Goal: Information Seeking & Learning: Learn about a topic

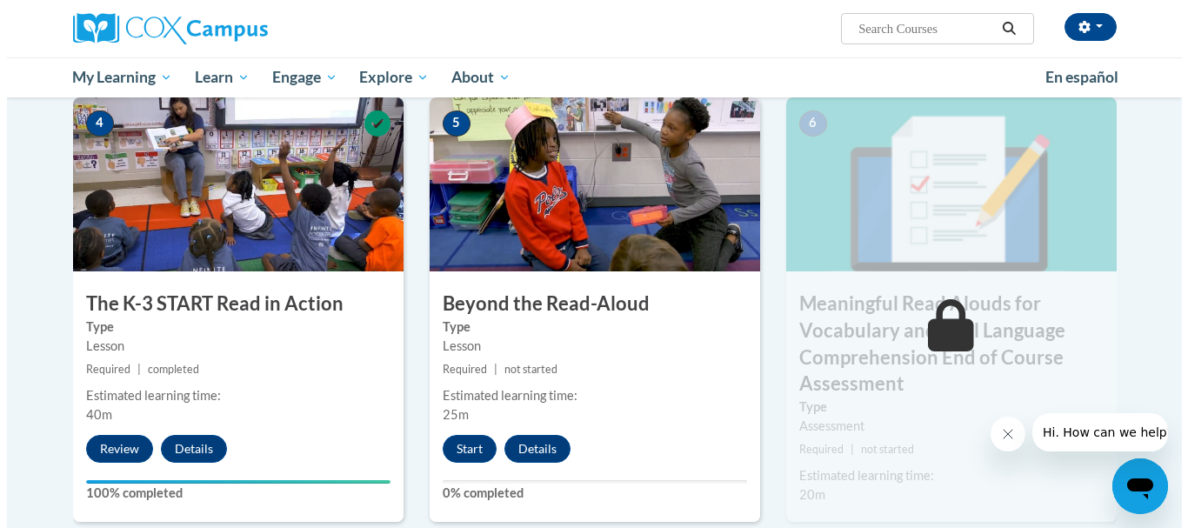
scroll to position [957, 0]
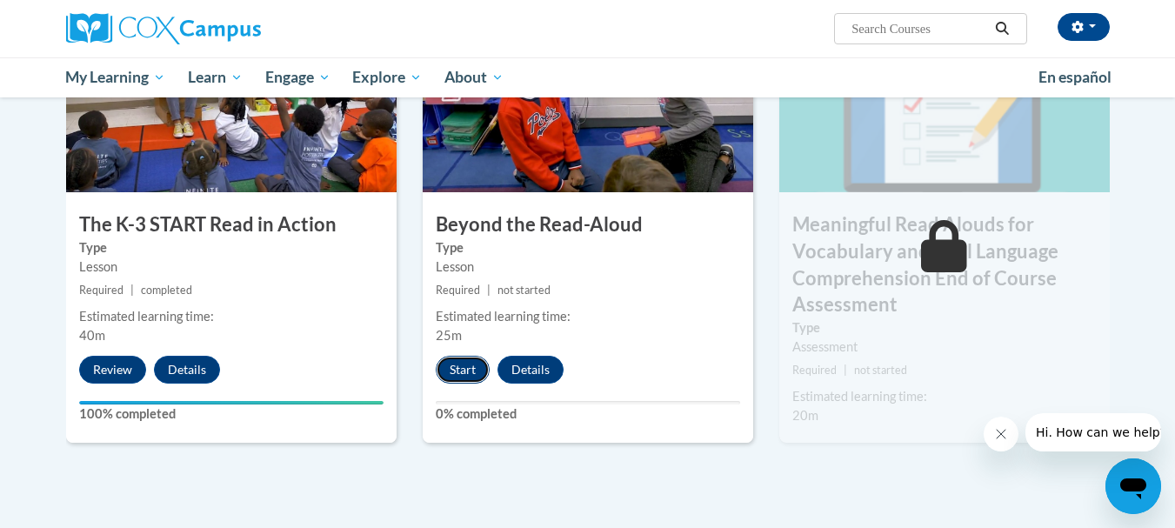
click at [459, 366] on button "Start" at bounding box center [463, 370] width 54 height 28
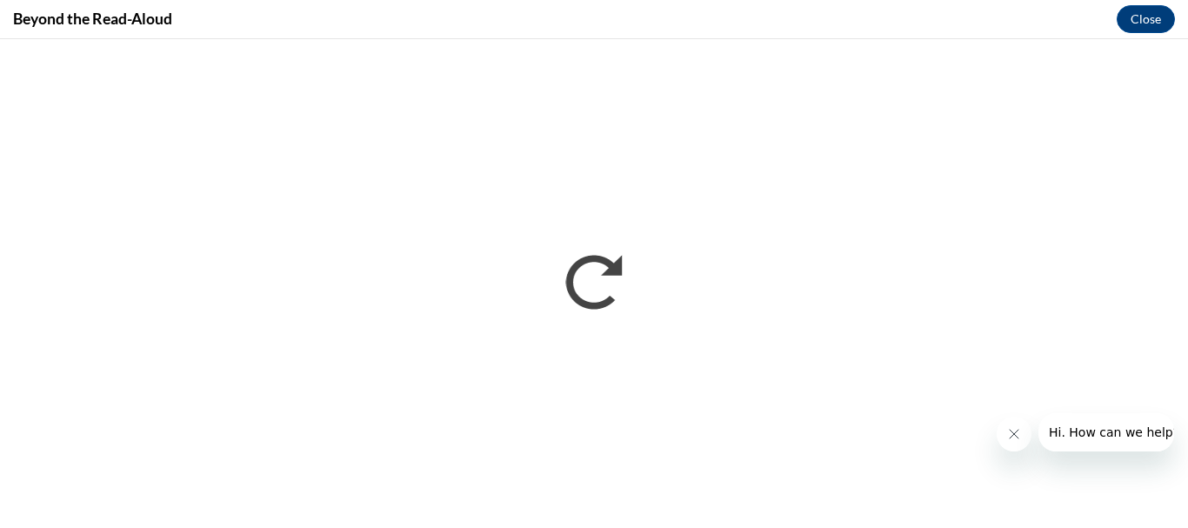
scroll to position [0, 0]
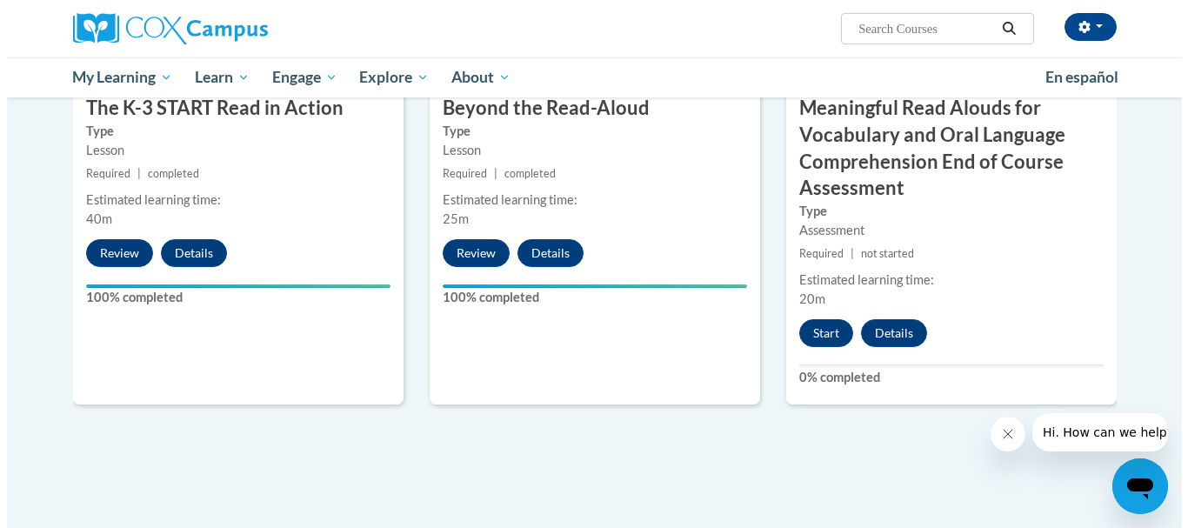
scroll to position [1104, 0]
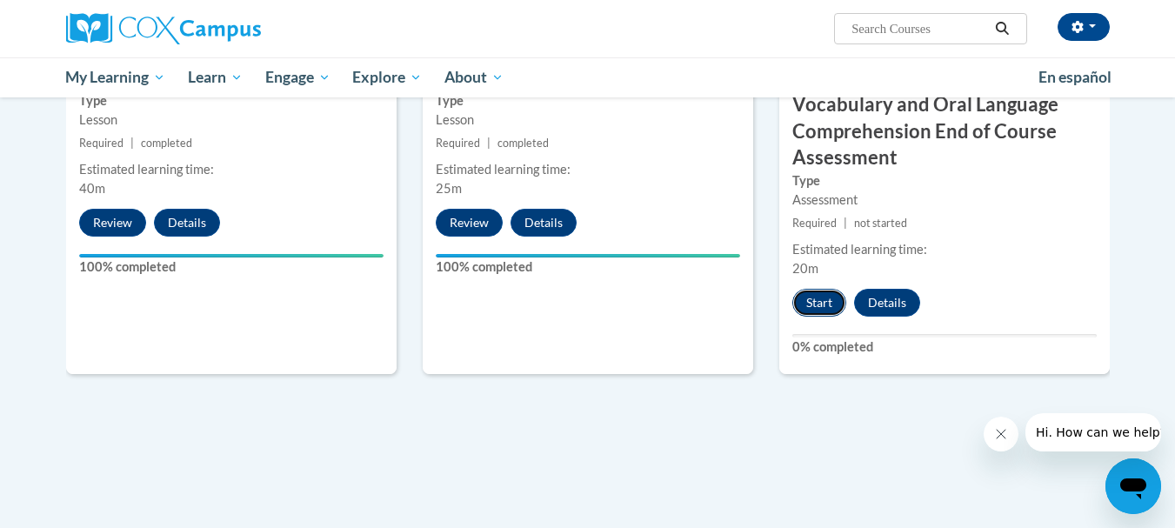
click at [815, 303] on button "Start" at bounding box center [819, 303] width 54 height 28
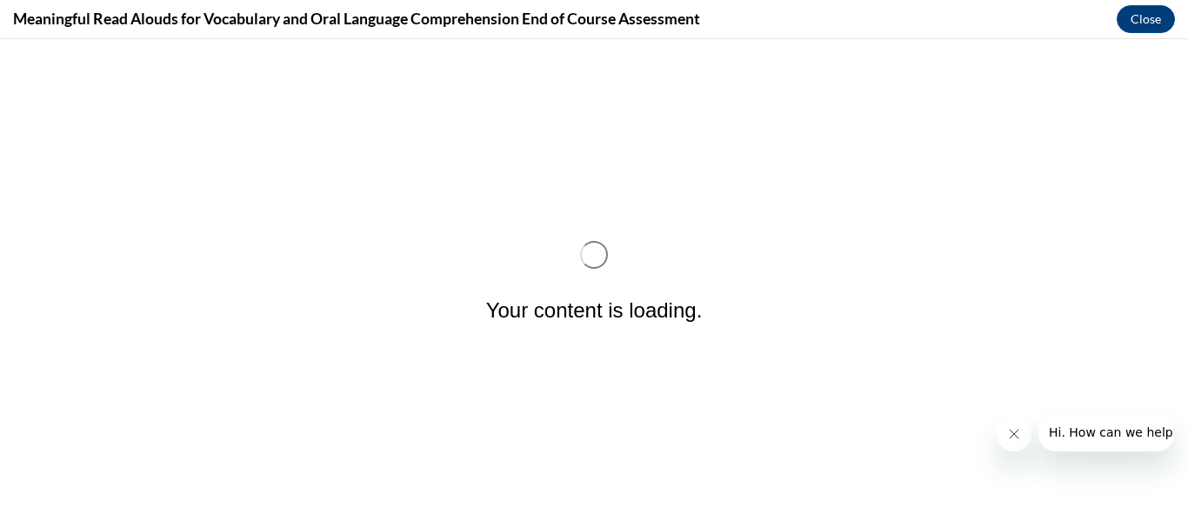
scroll to position [0, 0]
